Goal: Book appointment/travel/reservation

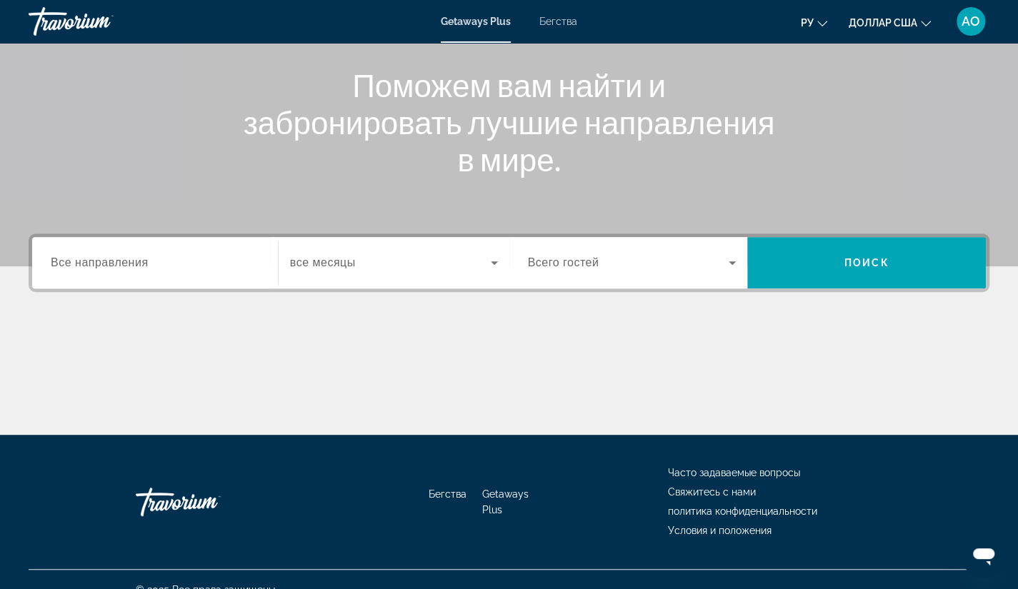
scroll to position [181, 0]
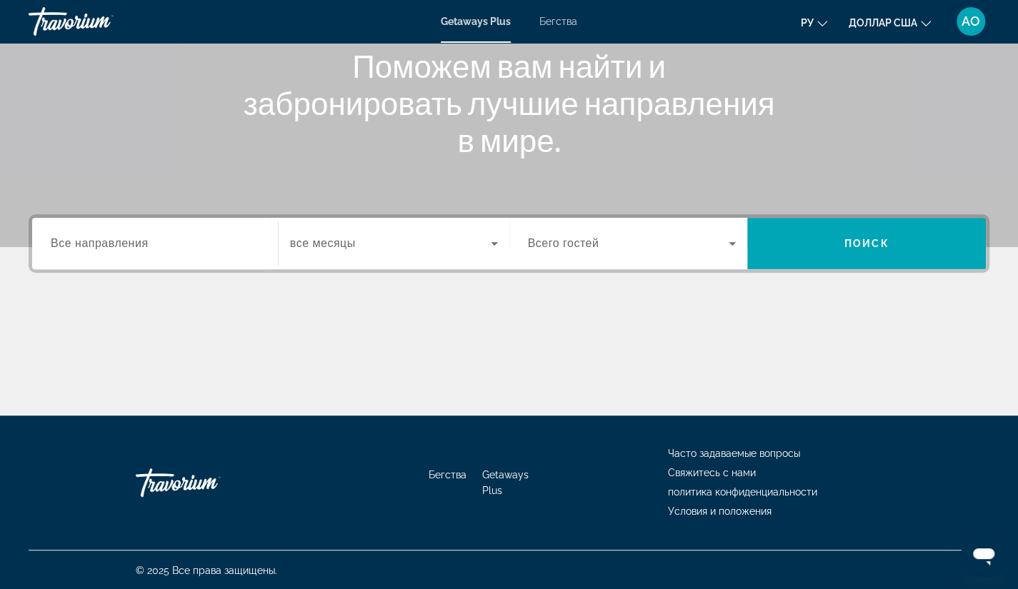
click at [129, 244] on span "Все направления" at bounding box center [100, 243] width 98 height 12
click at [129, 244] on input "Destination Все направления" at bounding box center [155, 244] width 209 height 17
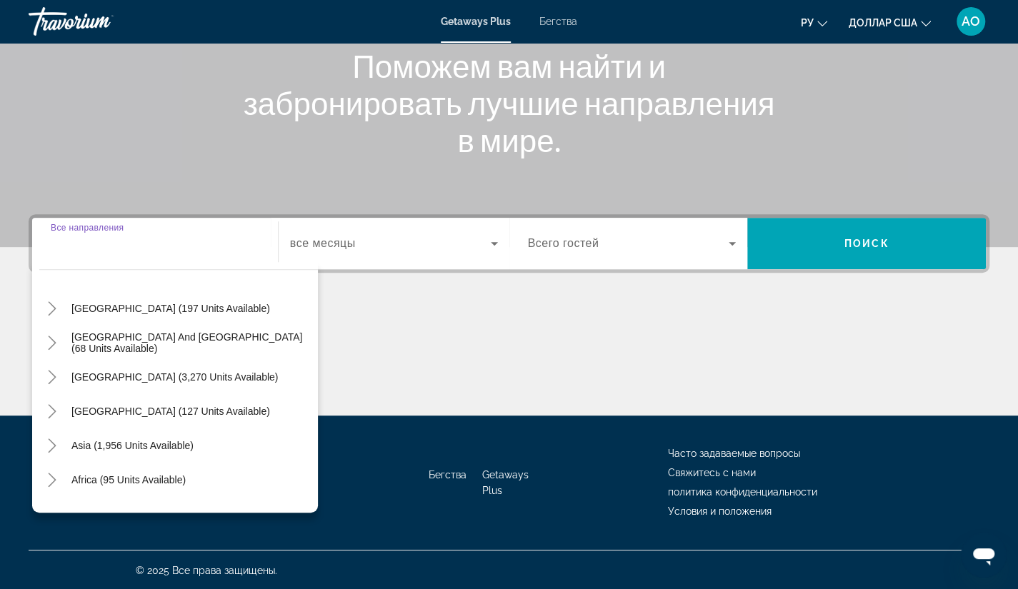
scroll to position [231, 0]
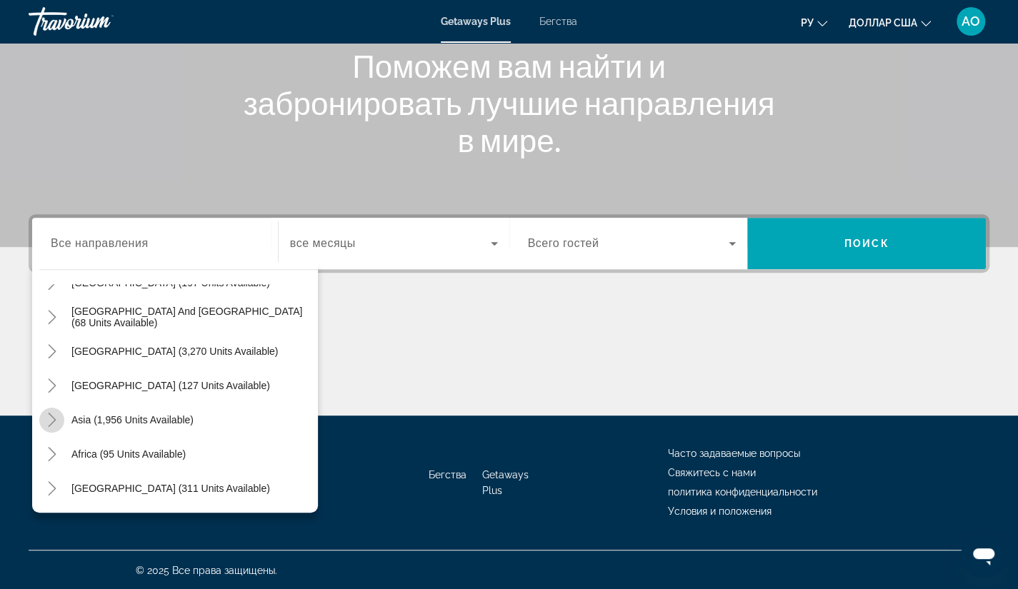
click at [54, 415] on icon "Toggle Asia (1,956 units available)" at bounding box center [52, 420] width 14 height 14
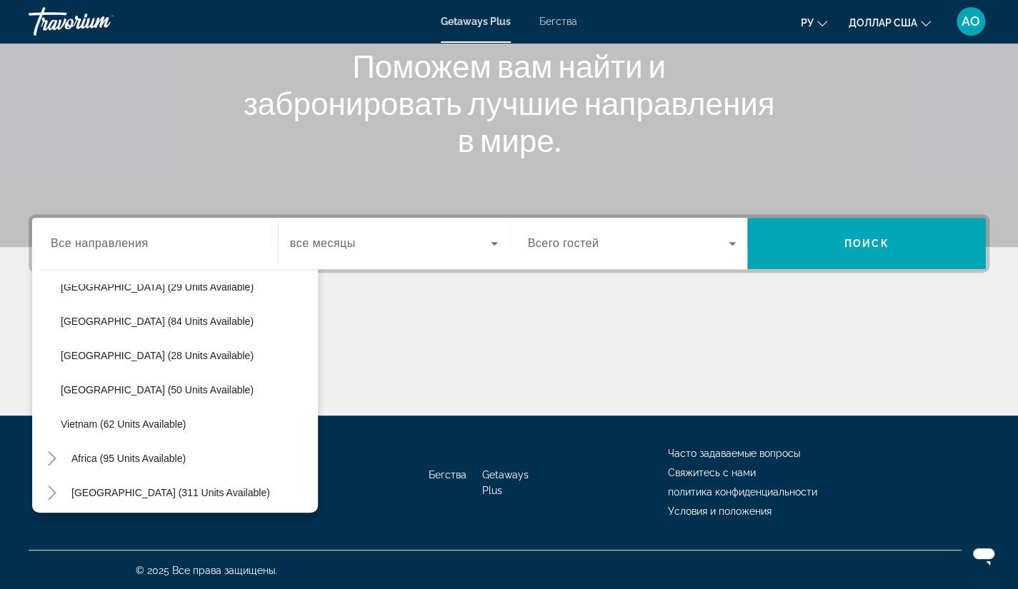
scroll to position [608, 0]
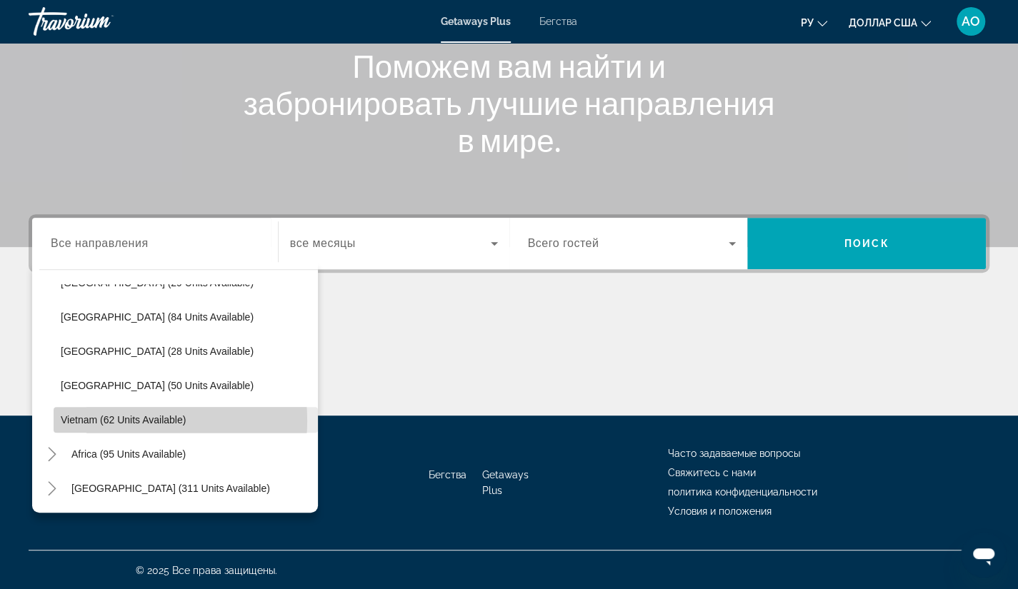
click at [106, 420] on span "Vietnam (62 units available)" at bounding box center [123, 419] width 125 height 11
type input "**********"
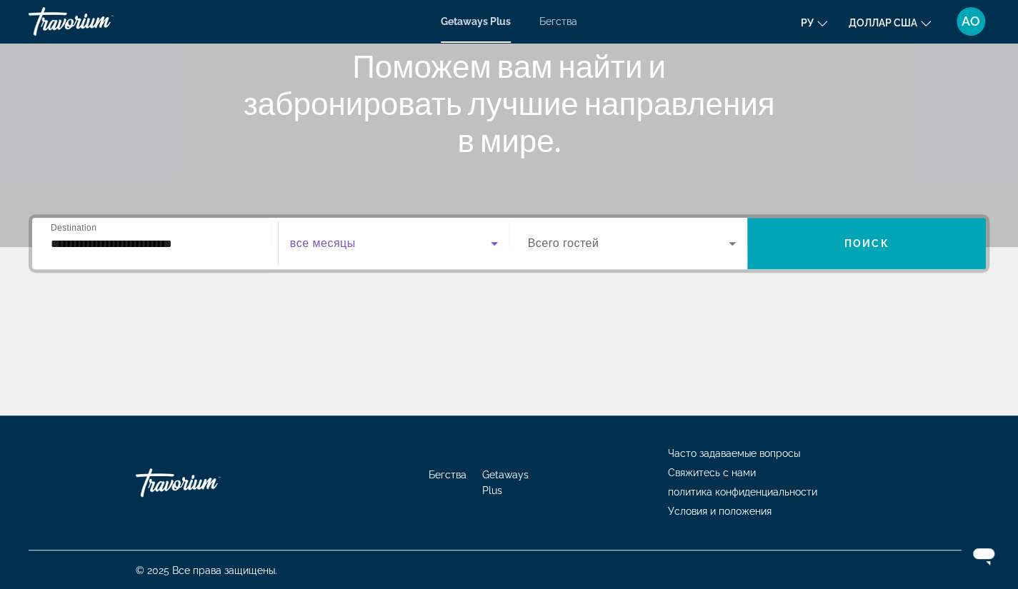
click at [489, 241] on icon "Виджет поиска" at bounding box center [494, 243] width 17 height 17
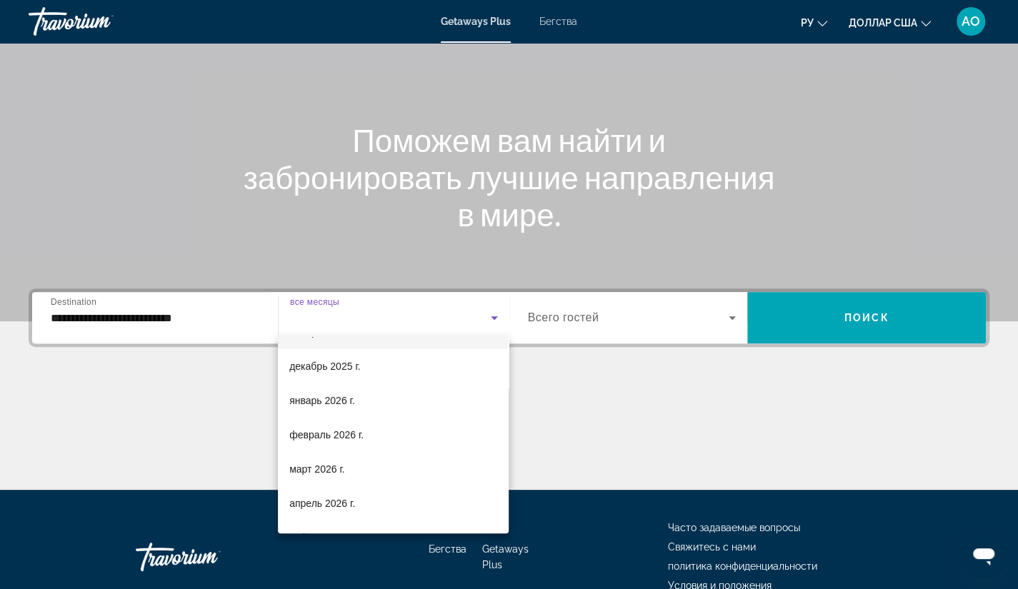
scroll to position [131, 0]
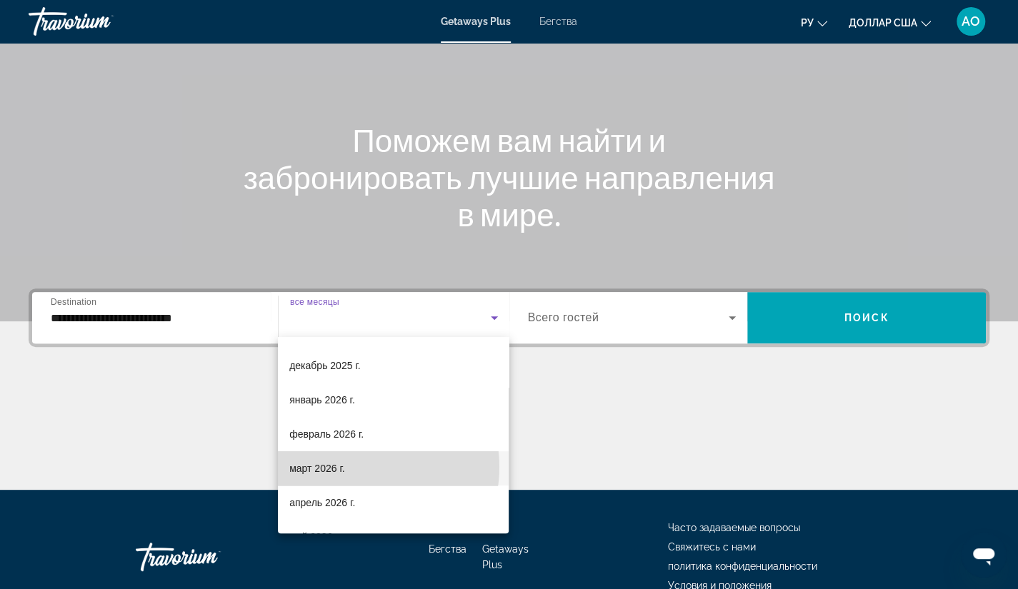
click at [363, 467] on mat-option "март 2026 г." at bounding box center [393, 468] width 231 height 34
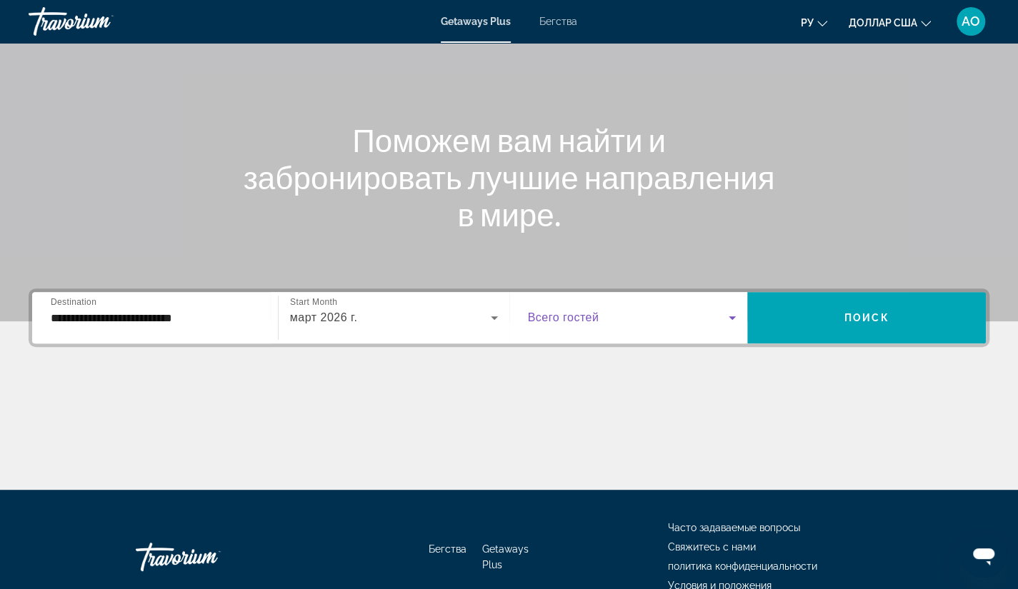
click at [729, 320] on icon "Виджет поиска" at bounding box center [731, 317] width 17 height 17
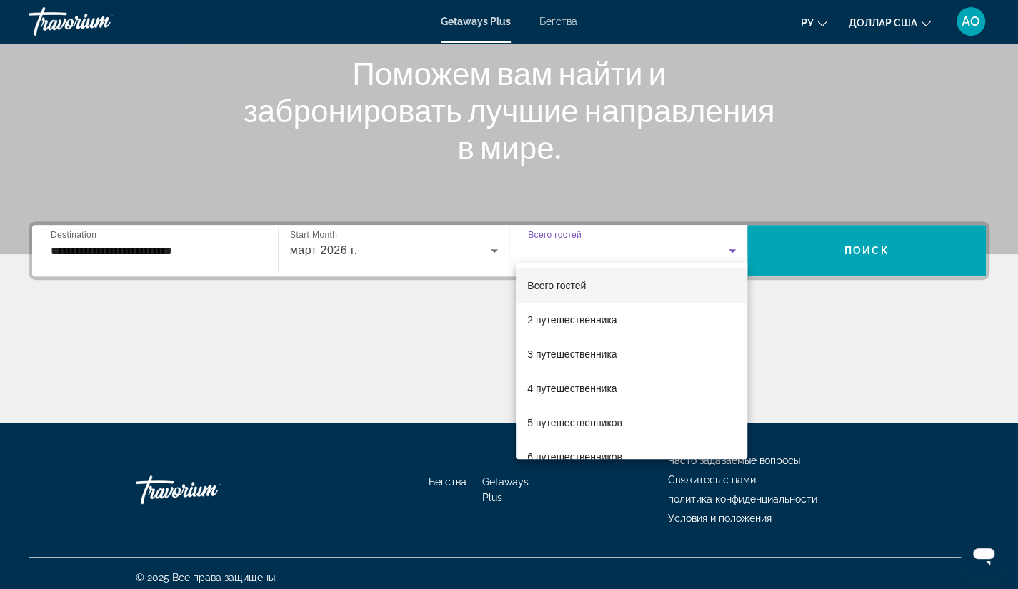
scroll to position [181, 0]
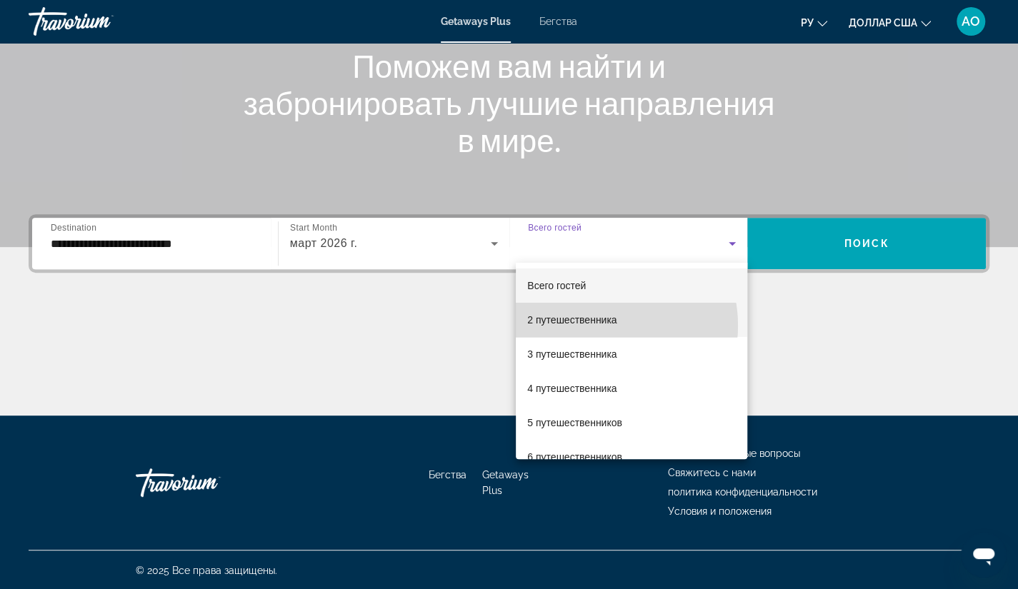
click at [596, 326] on span "2 путешественника" at bounding box center [571, 319] width 89 height 17
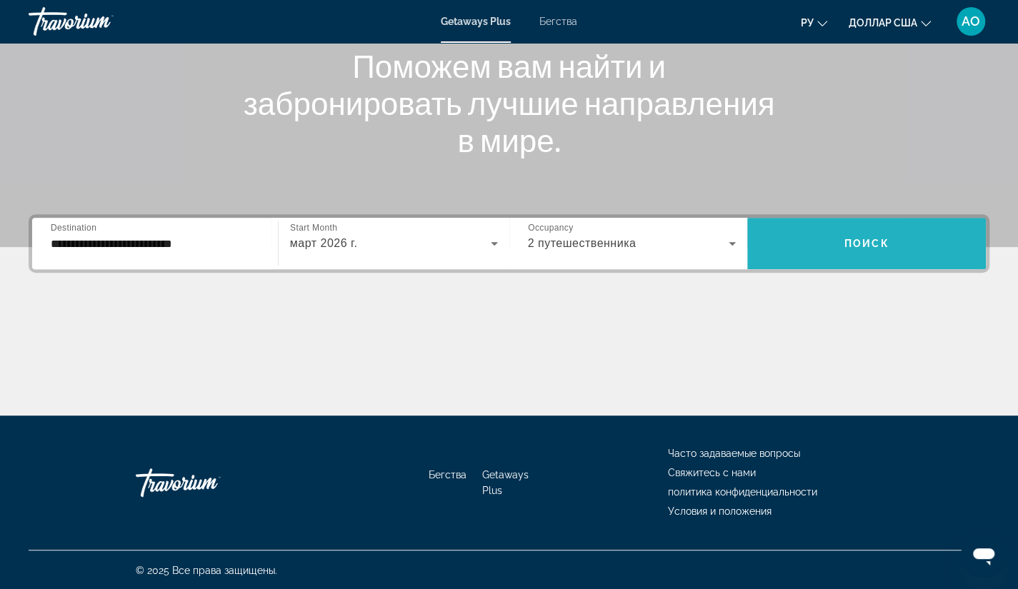
click at [861, 241] on span "Поиск" at bounding box center [866, 243] width 45 height 11
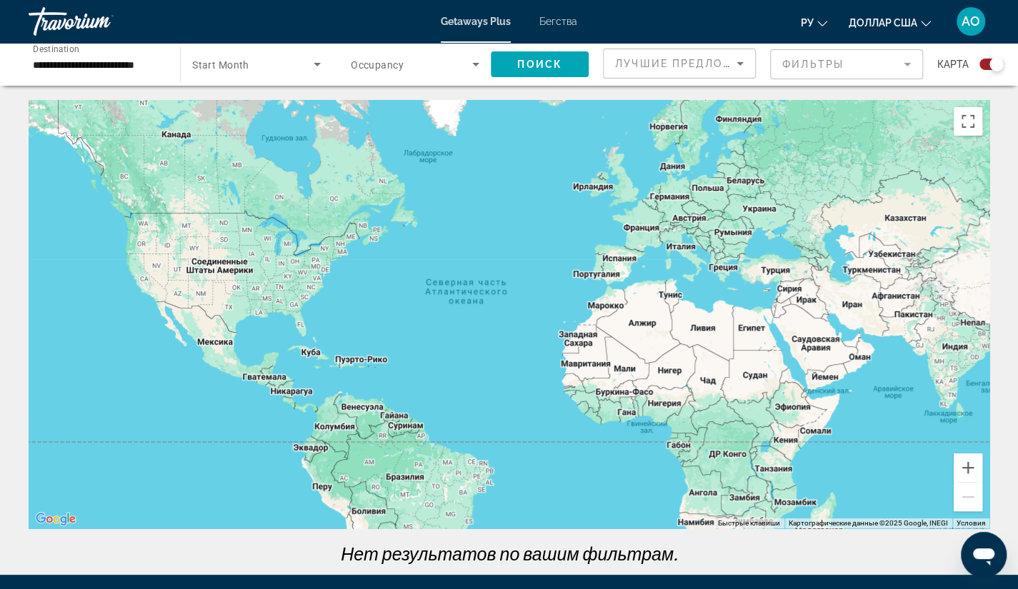
scroll to position [6, 0]
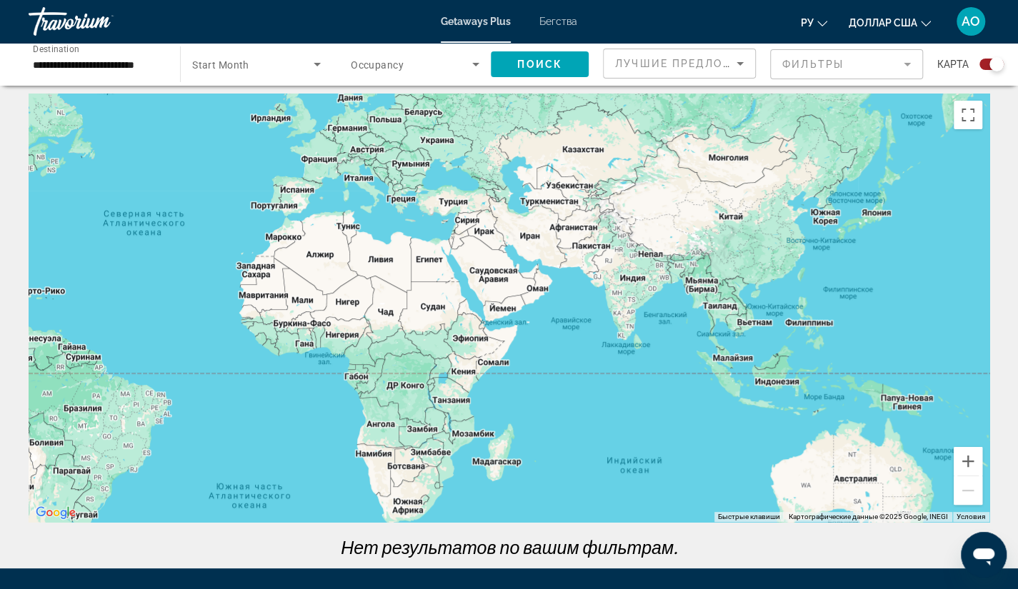
drag, startPoint x: 865, startPoint y: 268, endPoint x: 540, endPoint y: 205, distance: 331.0
click at [540, 205] on div "Основное содержание" at bounding box center [509, 308] width 961 height 428
click at [315, 66] on icon "Search widget" at bounding box center [317, 64] width 17 height 17
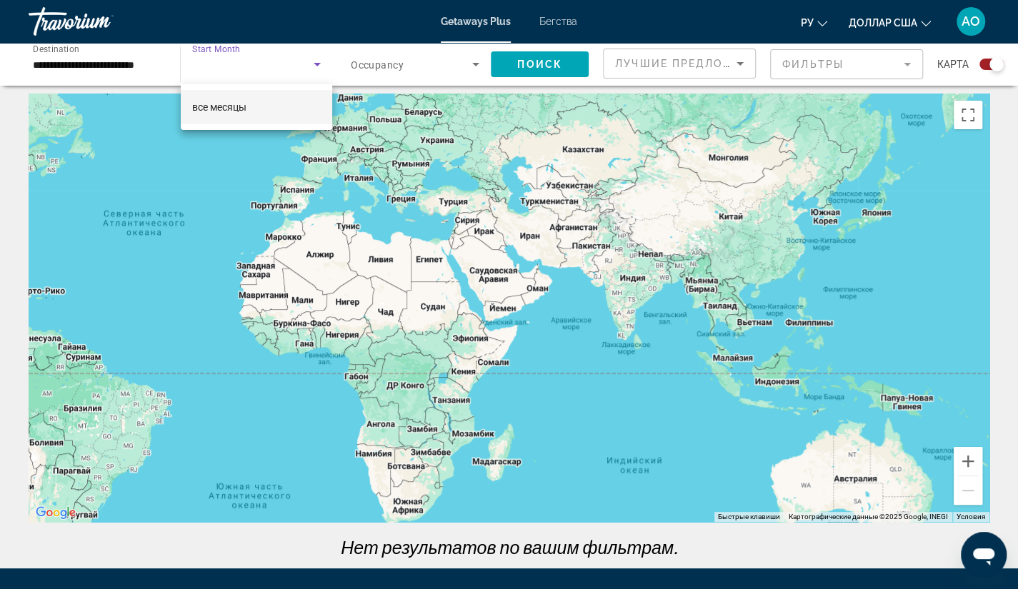
click at [287, 66] on div at bounding box center [509, 294] width 1018 height 589
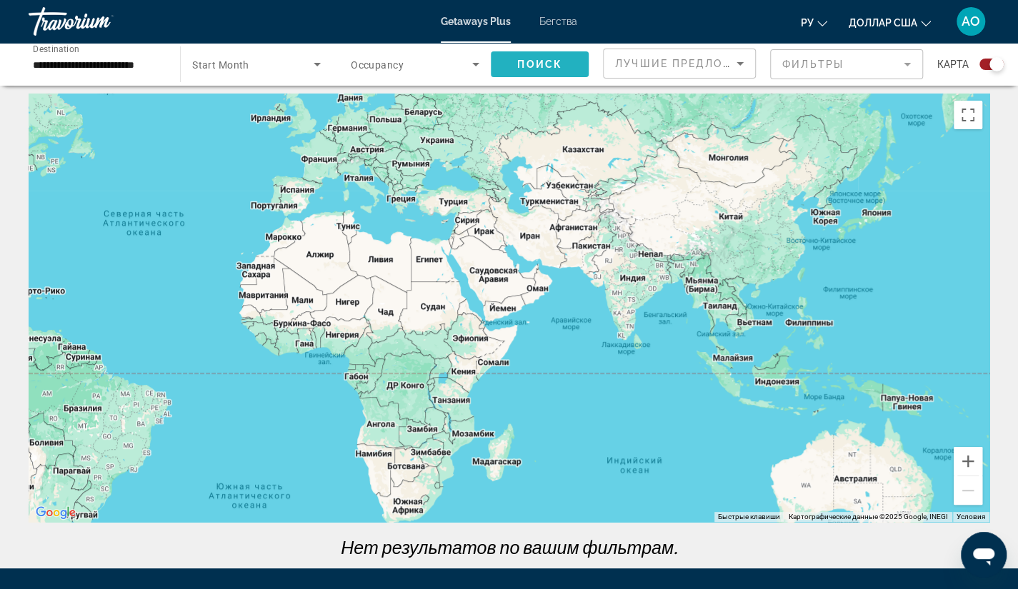
click at [553, 66] on span "Поиск" at bounding box center [539, 64] width 45 height 11
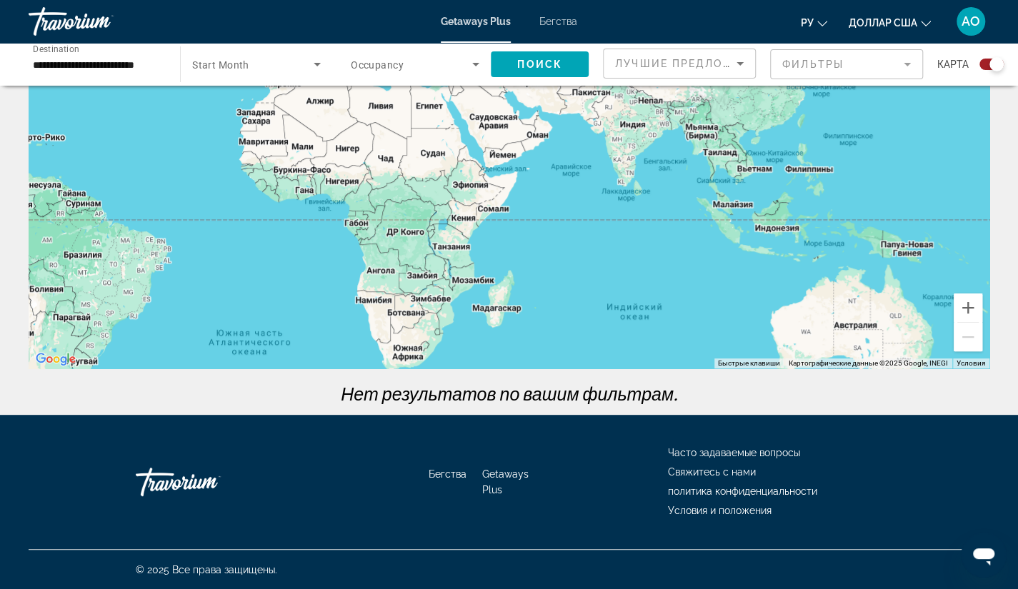
scroll to position [0, 0]
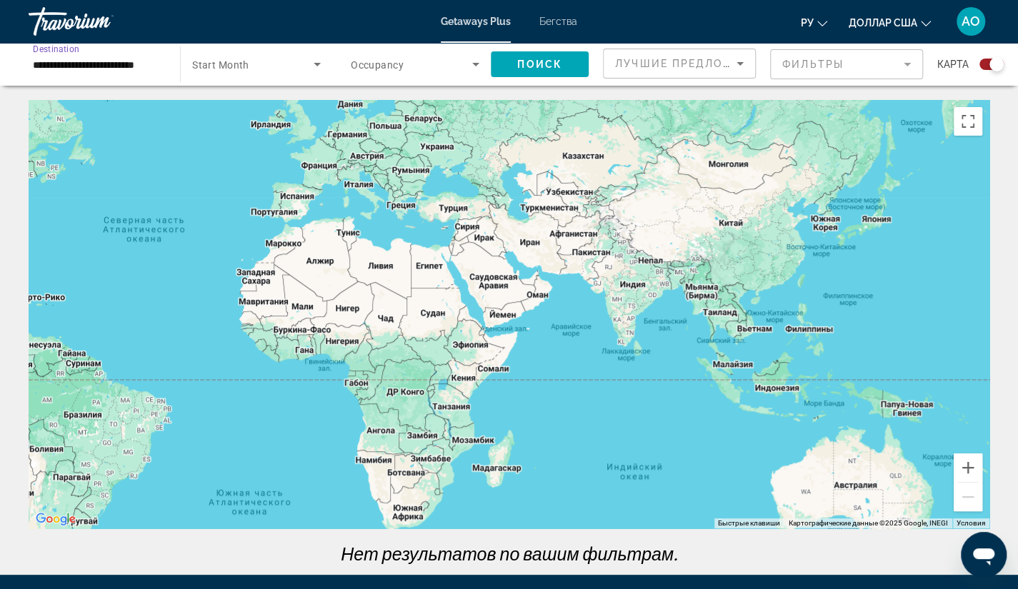
click at [87, 69] on input "**********" at bounding box center [97, 64] width 129 height 17
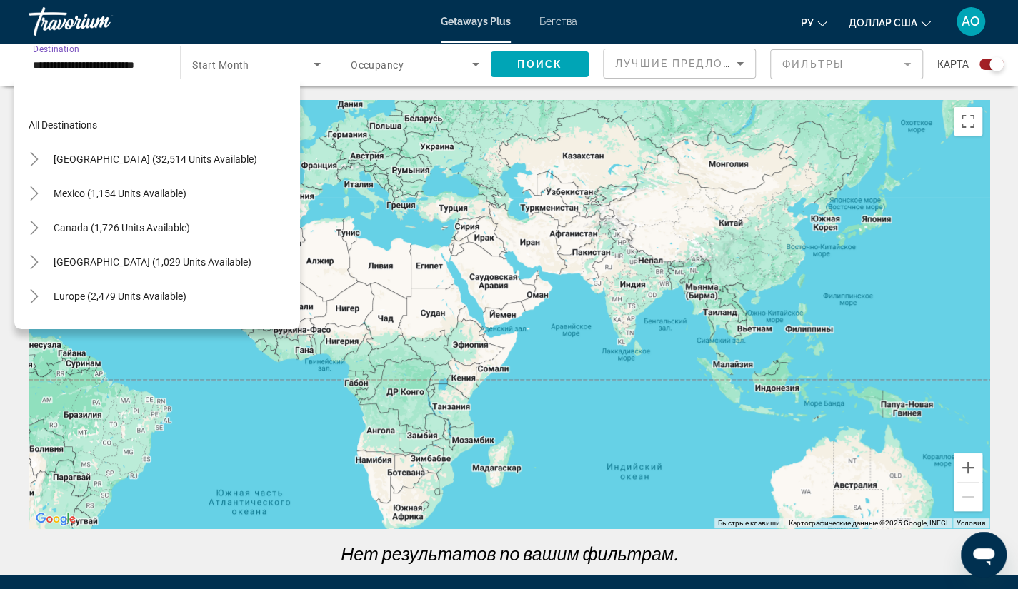
scroll to position [608, 0]
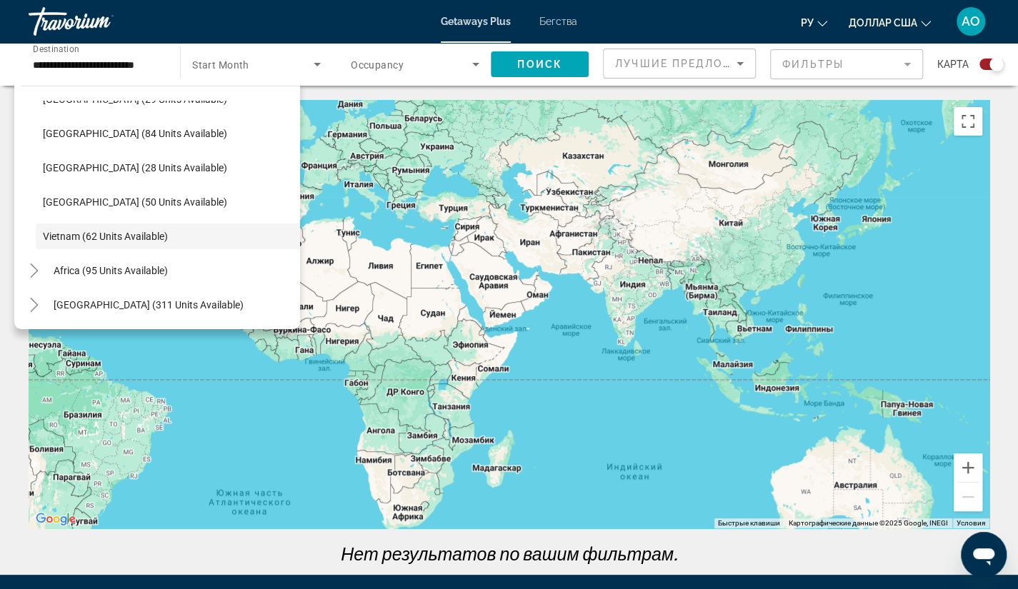
click at [558, 21] on font "Бегства" at bounding box center [558, 21] width 38 height 11
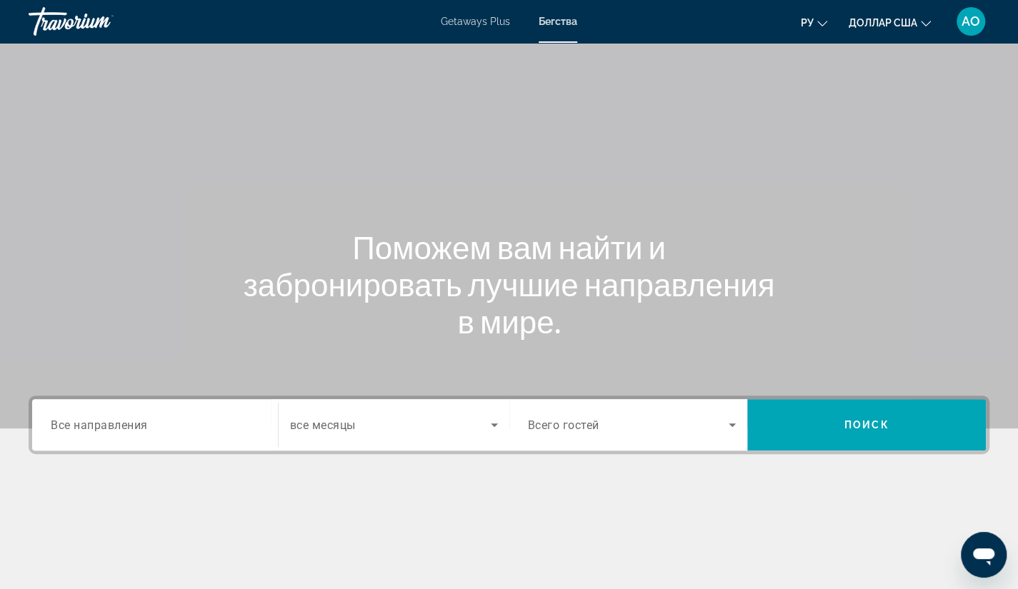
scroll to position [181, 0]
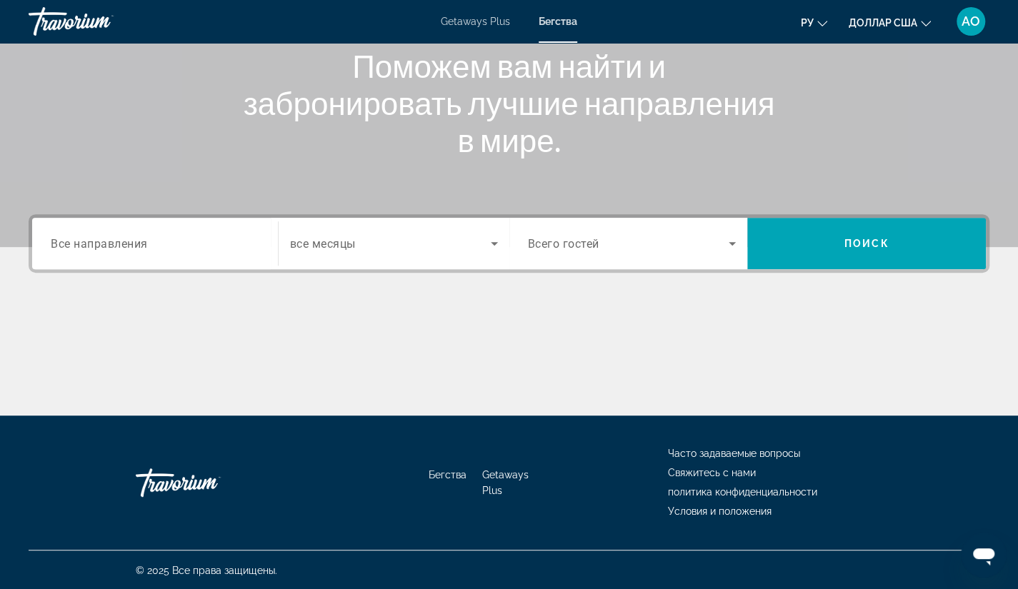
click at [136, 241] on span "Все направления" at bounding box center [99, 243] width 97 height 14
click at [136, 241] on input "Destination Все направления" at bounding box center [155, 244] width 209 height 17
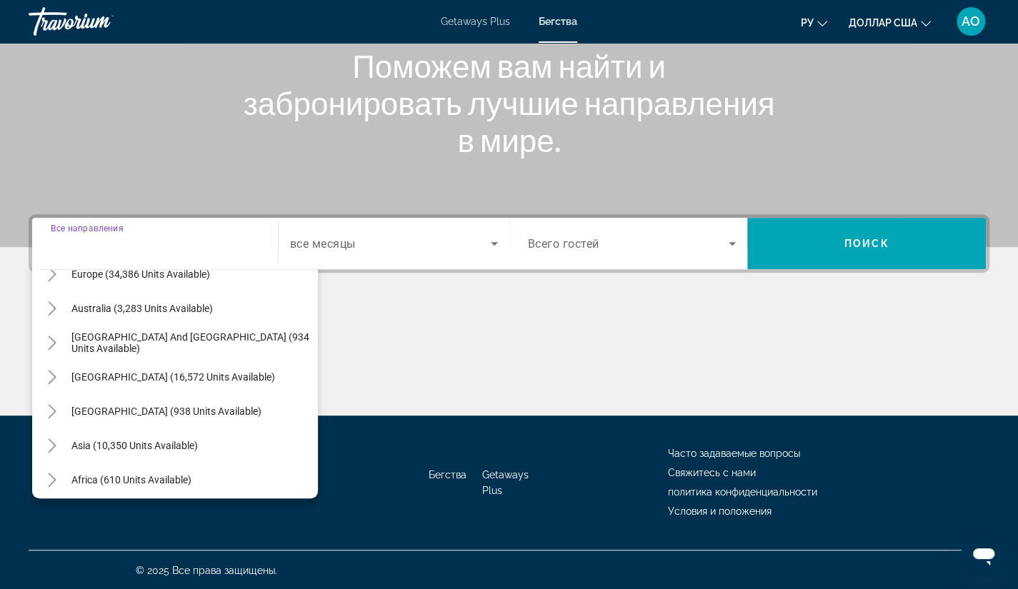
scroll to position [231, 0]
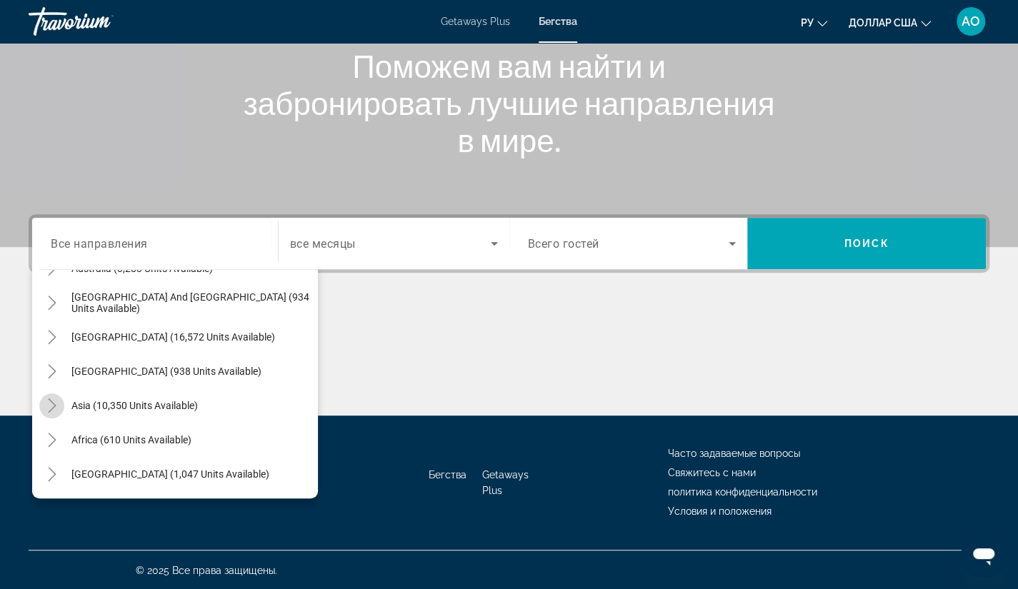
click at [51, 402] on icon "Toggle Asia (10,350 units available)" at bounding box center [52, 405] width 8 height 14
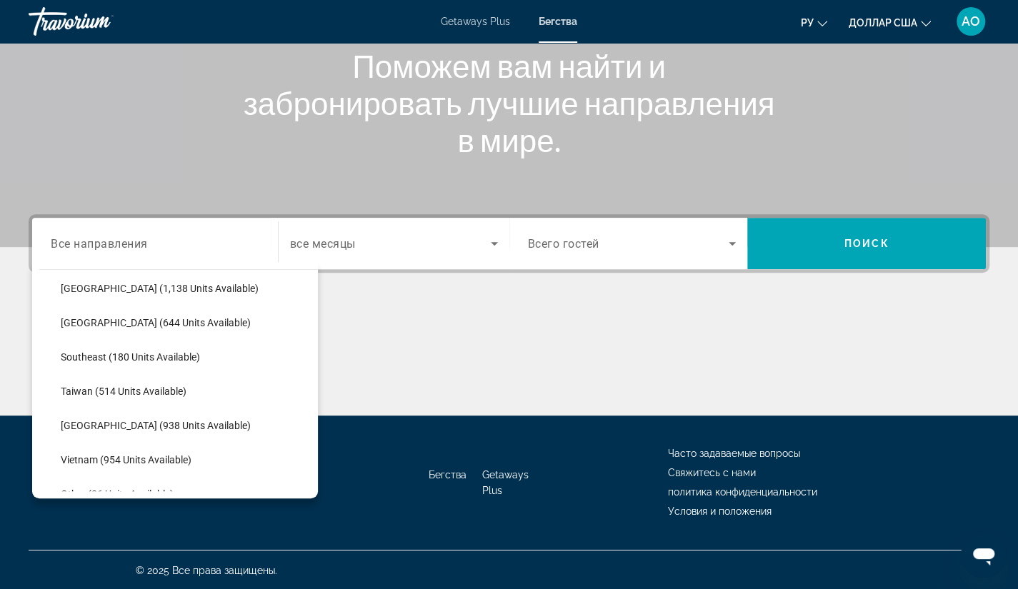
scroll to position [685, 0]
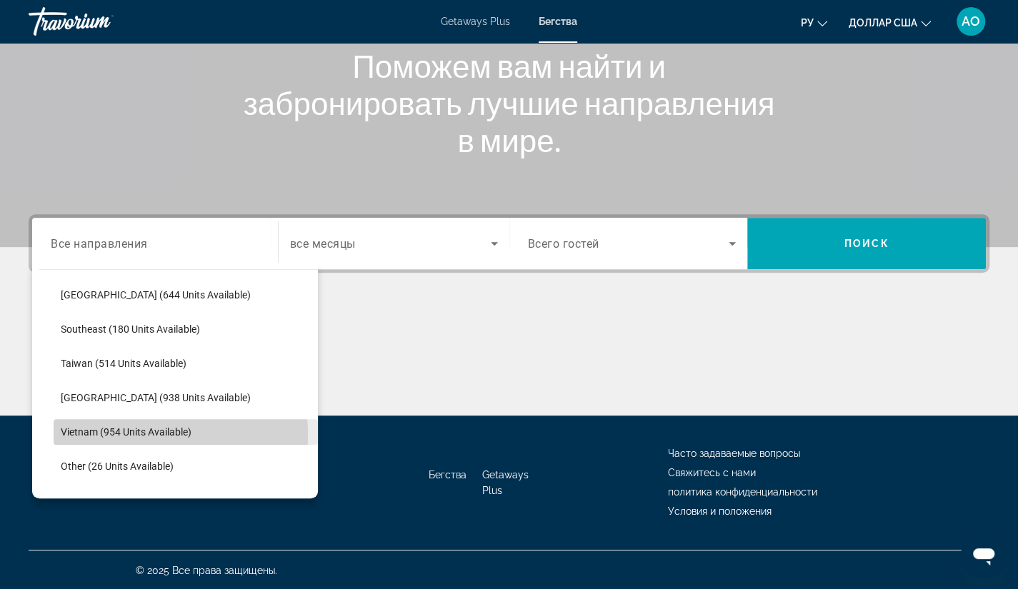
click at [137, 433] on span "Vietnam (954 units available)" at bounding box center [126, 431] width 131 height 11
type input "**********"
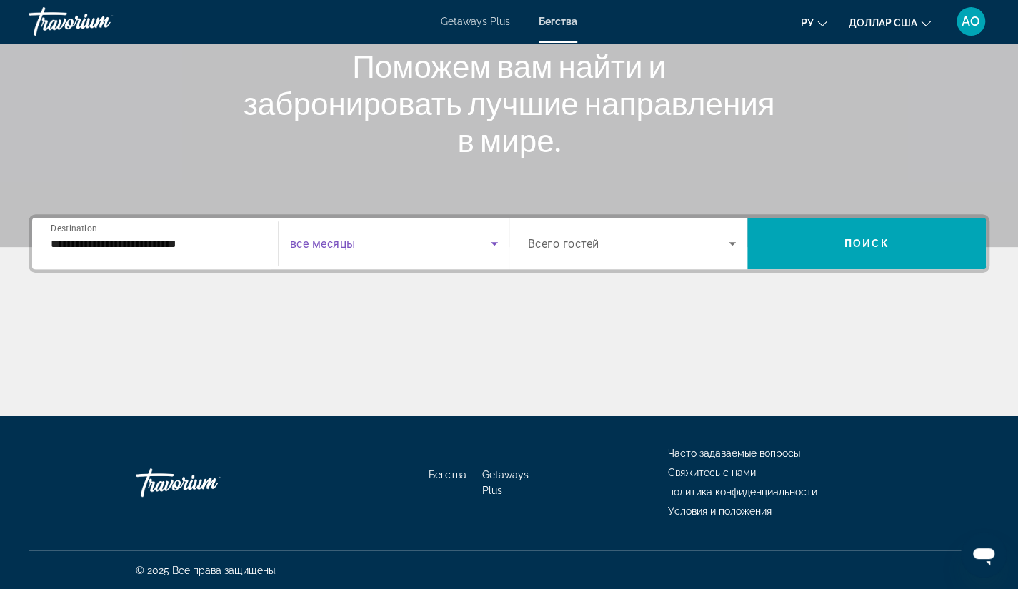
click at [493, 242] on icon "Search widget" at bounding box center [494, 244] width 7 height 4
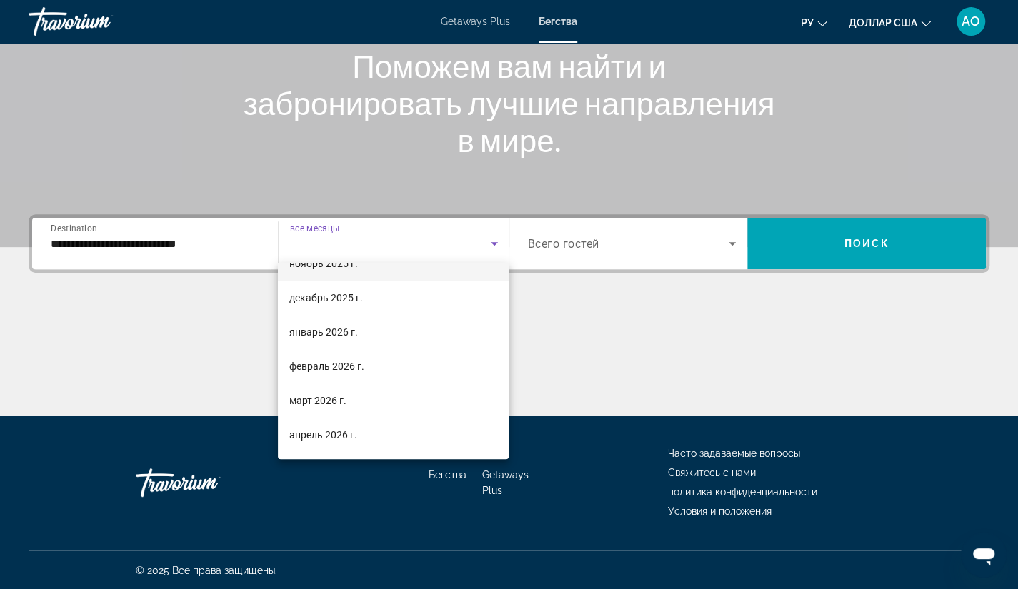
scroll to position [126, 0]
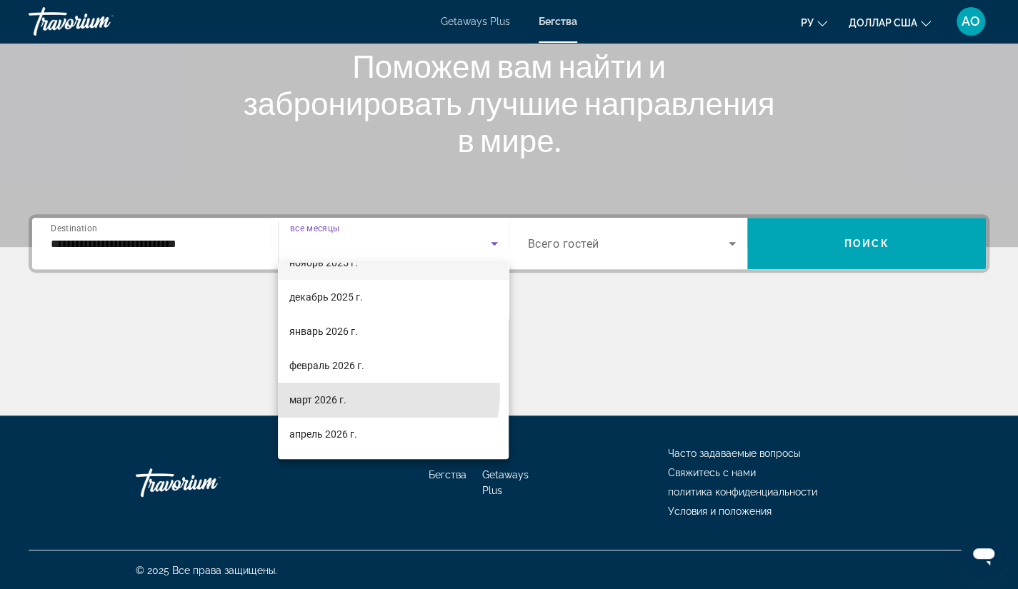
click at [380, 393] on mat-option "март 2026 г." at bounding box center [393, 400] width 231 height 34
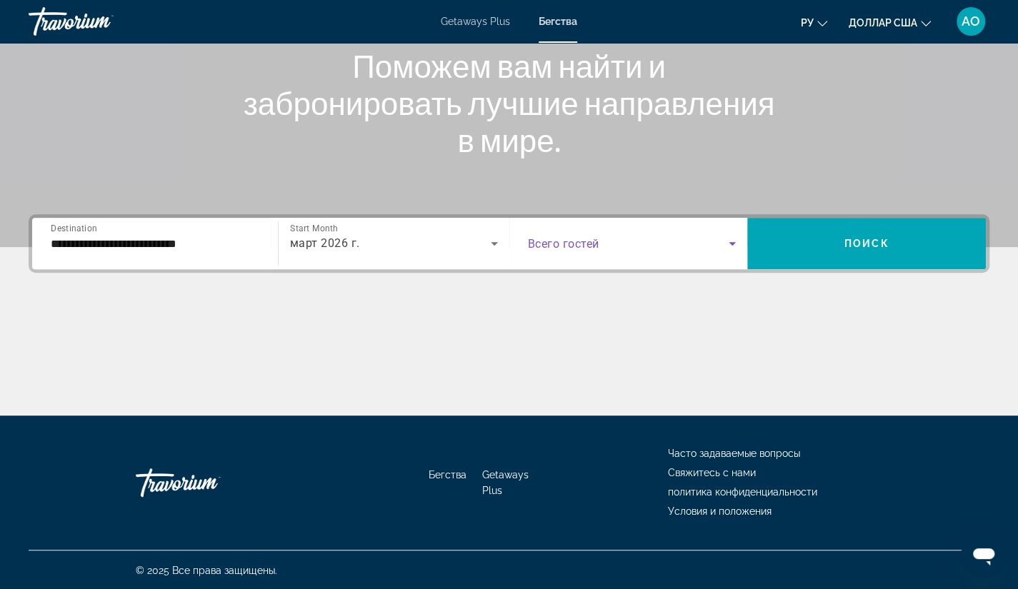
click at [731, 243] on icon "Search widget" at bounding box center [731, 244] width 7 height 4
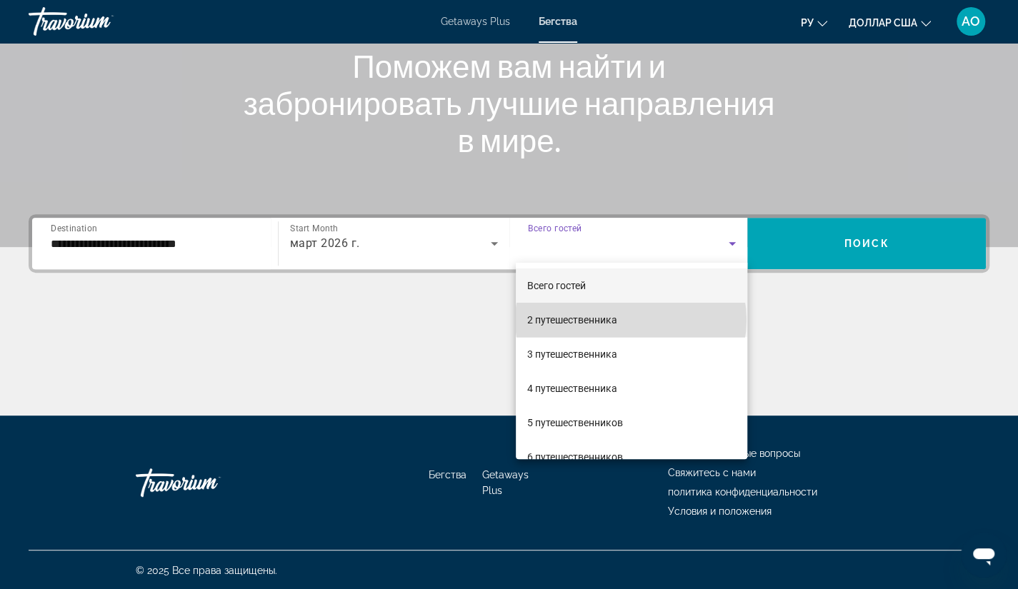
click at [631, 320] on mat-option "2 путешественника" at bounding box center [631, 320] width 231 height 34
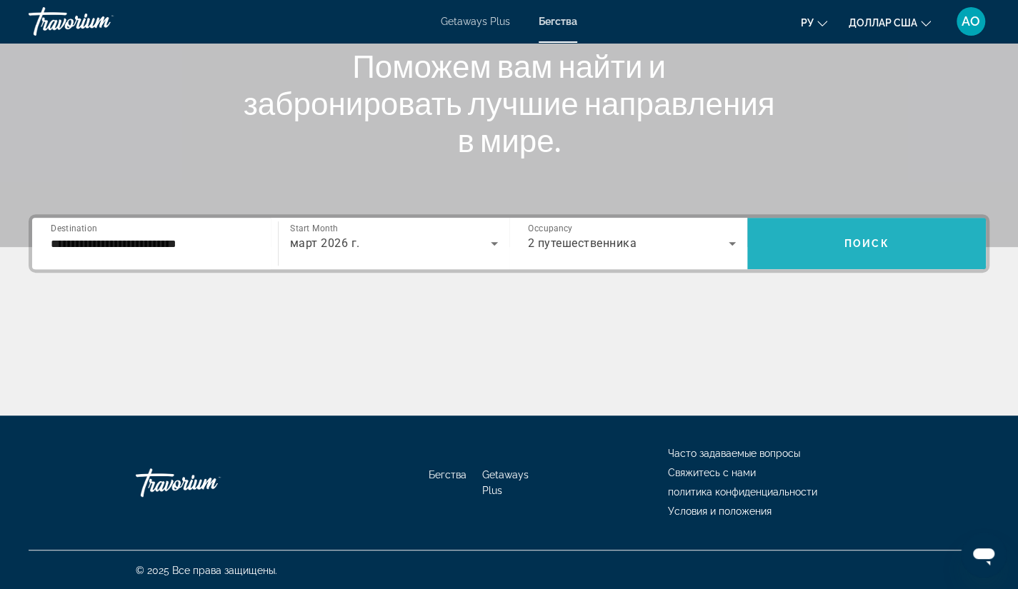
click at [868, 244] on span "Поиск" at bounding box center [866, 243] width 45 height 11
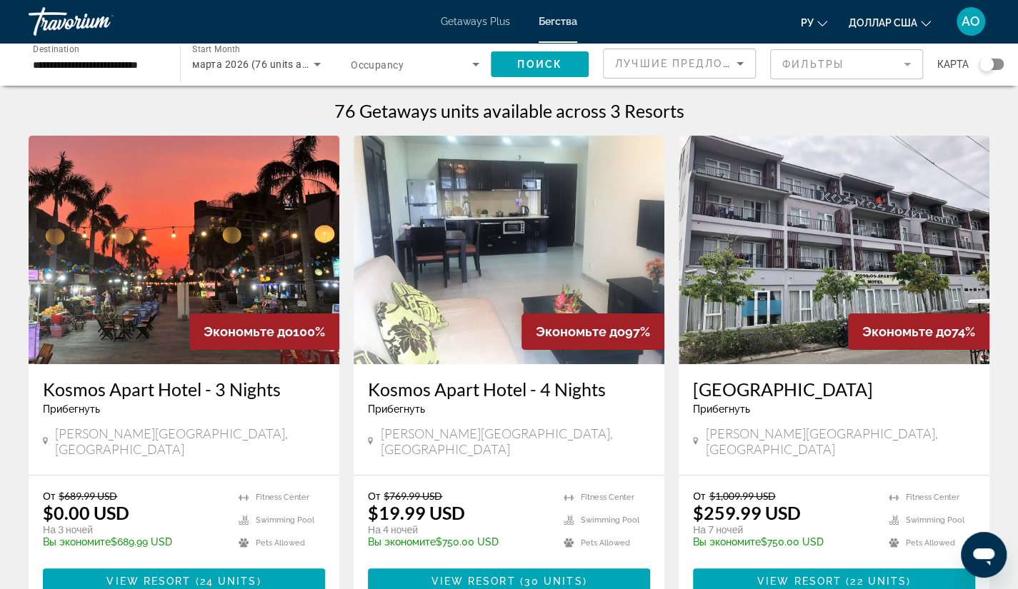
scroll to position [148, 0]
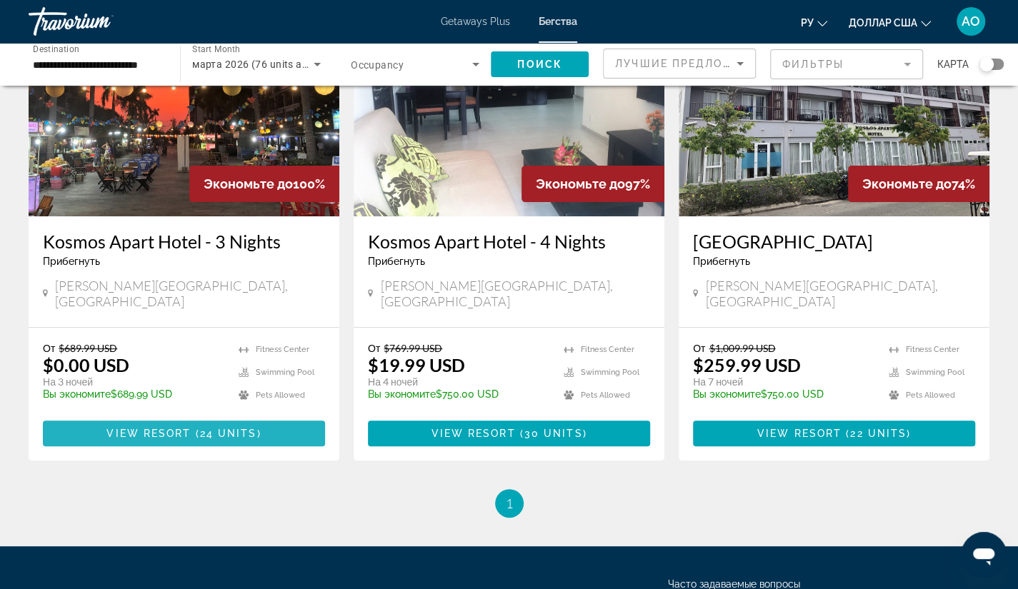
click at [170, 428] on span "View Resort" at bounding box center [148, 433] width 84 height 11
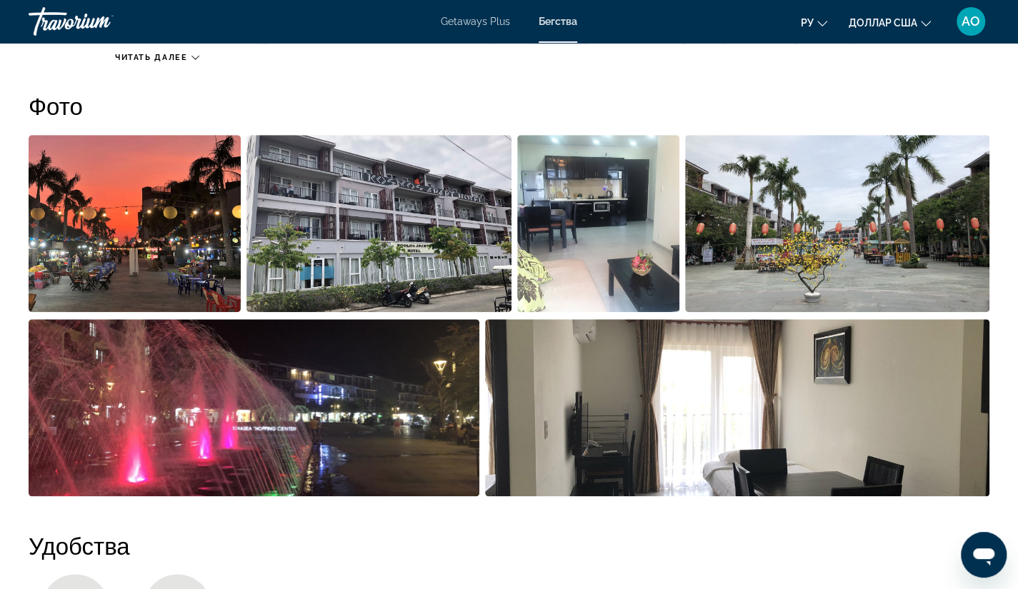
scroll to position [596, 0]
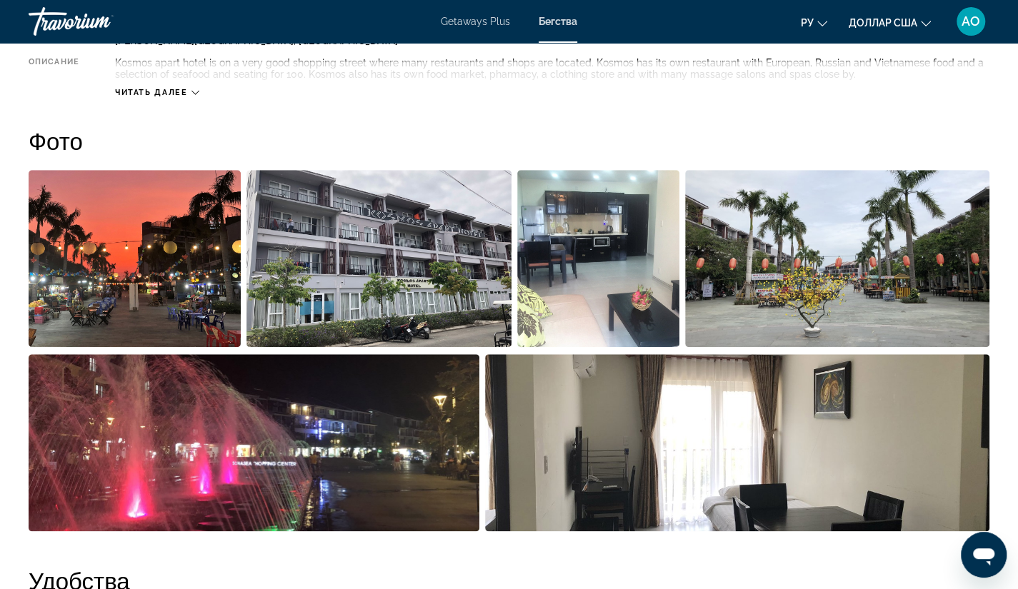
click at [549, 234] on img "Open full-screen image slider" at bounding box center [598, 258] width 162 height 177
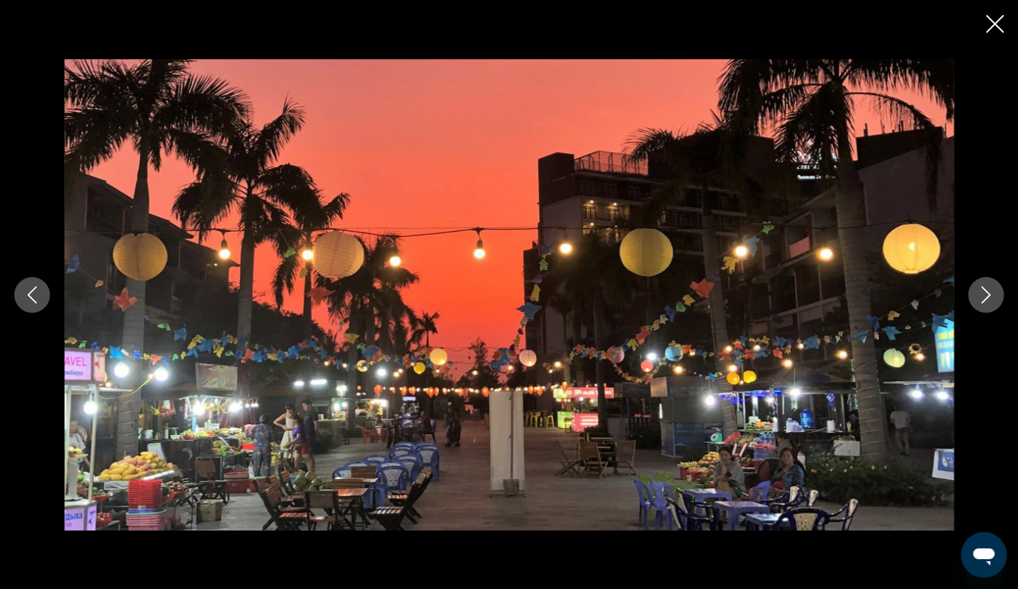
click at [980, 300] on icon "Next image" at bounding box center [985, 294] width 17 height 17
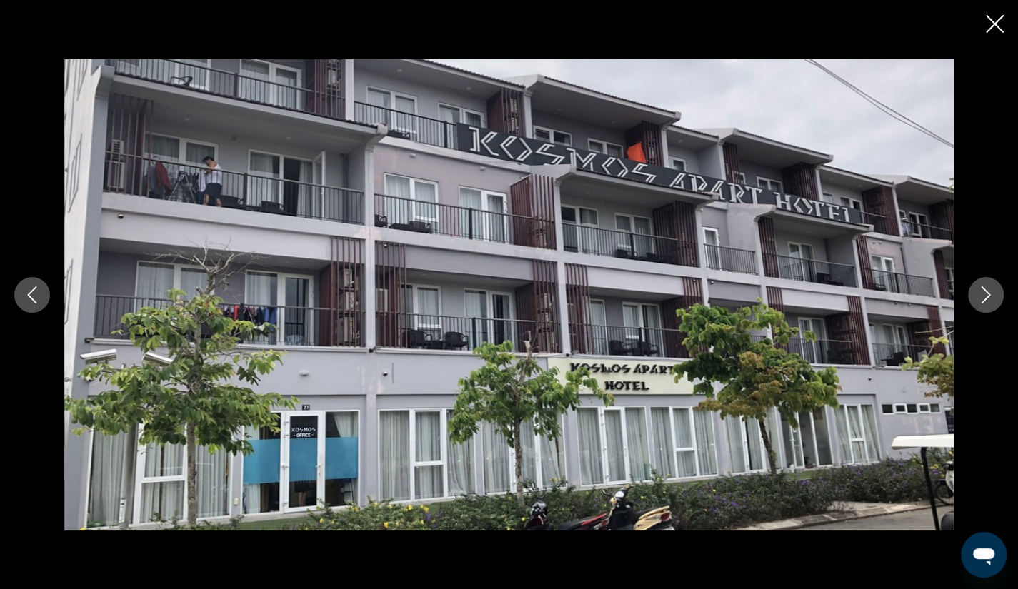
click at [980, 300] on icon "Next image" at bounding box center [985, 294] width 17 height 17
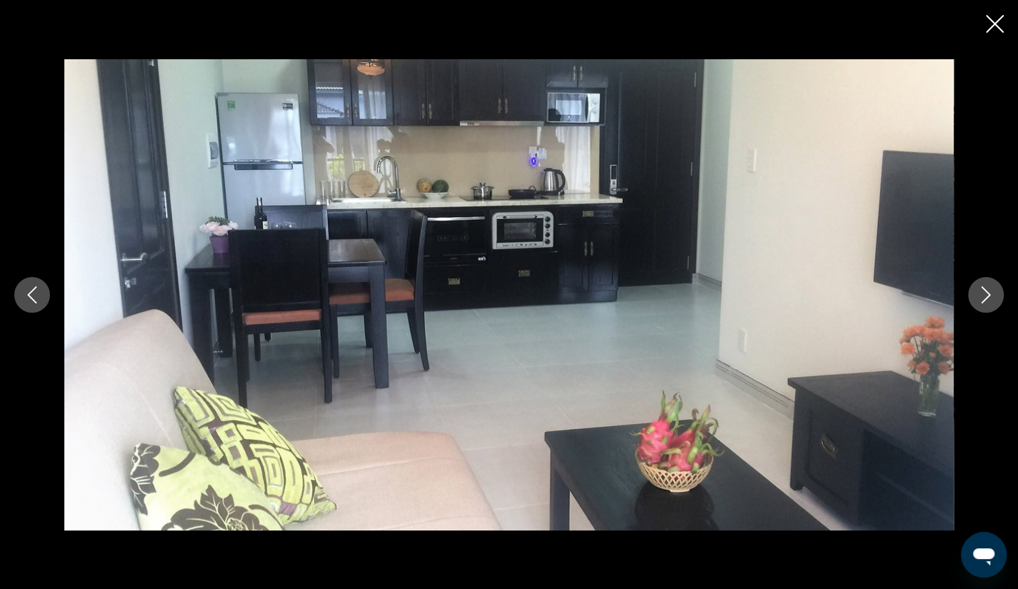
click at [996, 21] on icon "Close slideshow" at bounding box center [995, 24] width 18 height 18
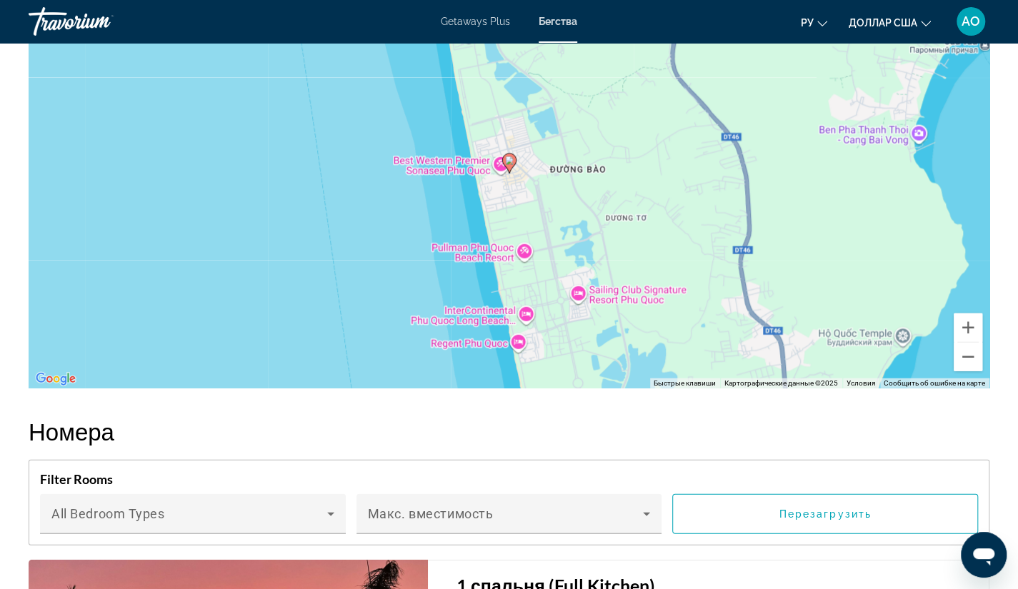
scroll to position [1721, 0]
